Goal: Navigation & Orientation: Understand site structure

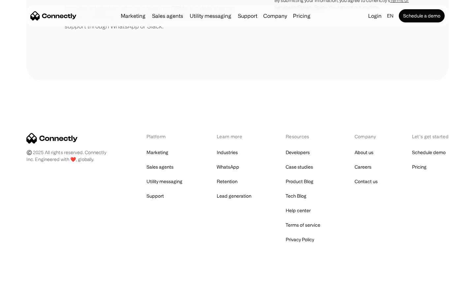
scroll to position [307, 0]
